Goal: Transaction & Acquisition: Purchase product/service

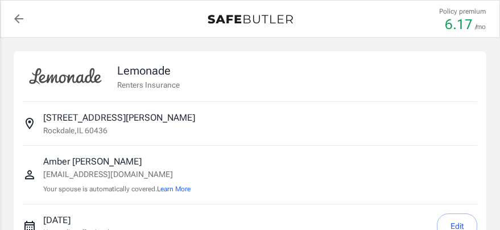
select select "15000"
select select "500"
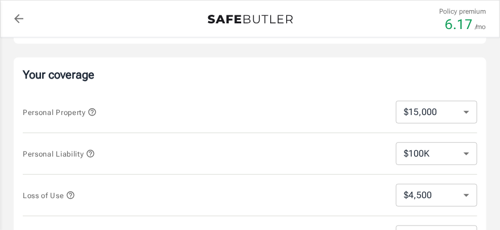
scroll to position [204, 0]
click at [477, 111] on div "Your coverage Personal Property $10,000 $15,000 $20,000 $25,000 $30,000 $40,000…" at bounding box center [250, 182] width 473 height 251
click at [462, 112] on select "$10,000 $15,000 $20,000 $25,000 $30,000 $40,000 $50,000 $100K $150K $200K $250K" at bounding box center [436, 112] width 81 height 23
select select "40000"
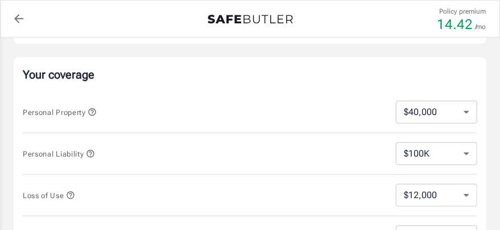
scroll to position [245, 0]
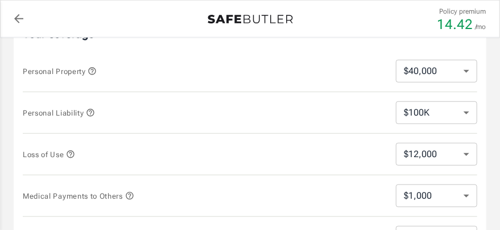
click at [70, 152] on icon "button" at bounding box center [70, 154] width 9 height 9
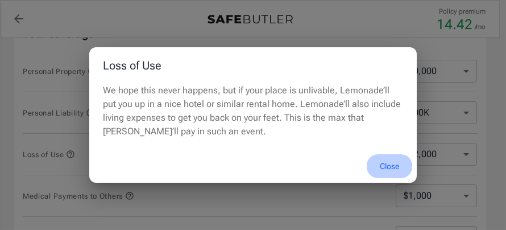
click at [392, 166] on button "Close" at bounding box center [390, 166] width 46 height 24
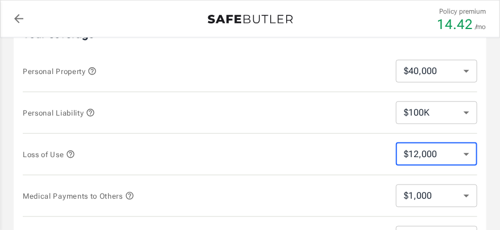
click at [463, 154] on select "$12,000 $18,000 $27,000 $39,000 $54,000 $75,000 $105K $144K $198K" at bounding box center [436, 154] width 81 height 23
select select "18000"
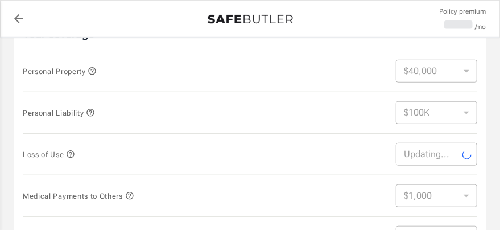
select select "18000"
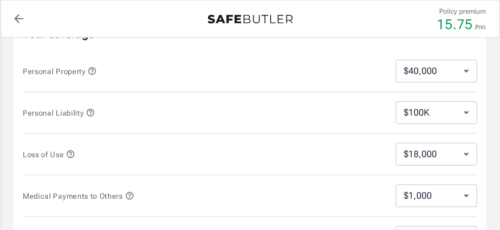
scroll to position [369, 0]
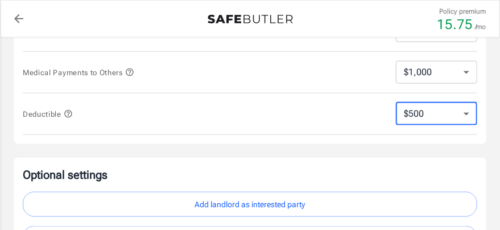
click at [416, 115] on select "$250 $500 $1,000 $2,500" at bounding box center [436, 113] width 81 height 23
select select "250"
click at [430, 105] on select "$250 $500 $1,000 $2,500" at bounding box center [436, 113] width 81 height 23
select select "1000"
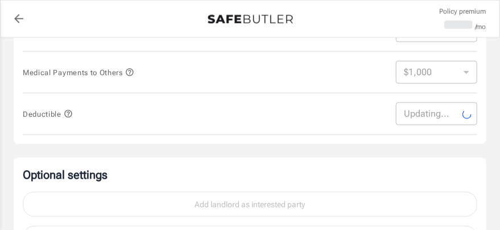
select select "1000"
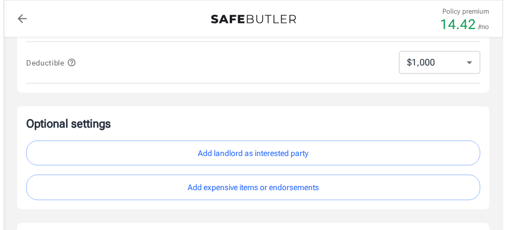
scroll to position [410, 0]
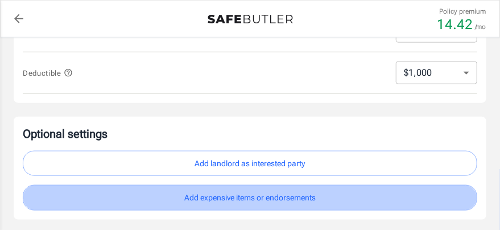
click at [307, 200] on button "Add expensive items or endorsements" at bounding box center [250, 198] width 455 height 26
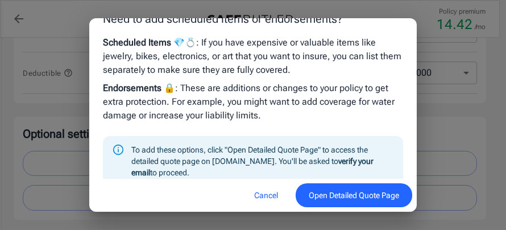
scroll to position [38, 0]
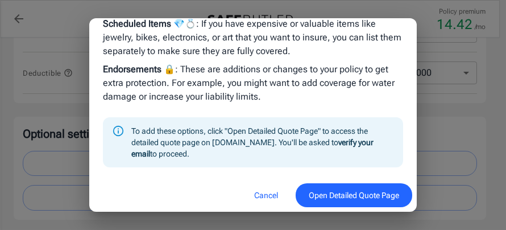
click at [367, 203] on button "Open Detailed Quote Page" at bounding box center [354, 195] width 117 height 24
